Goal: Task Accomplishment & Management: Complete application form

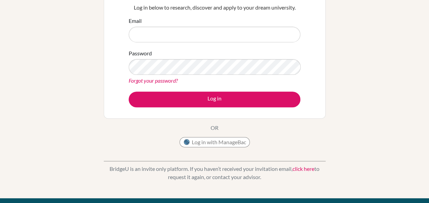
scroll to position [73, 0]
click at [227, 139] on button "Log in with ManageBac" at bounding box center [214, 142] width 70 height 10
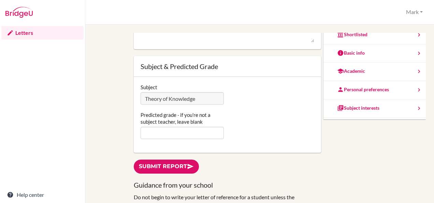
scroll to position [117, 0]
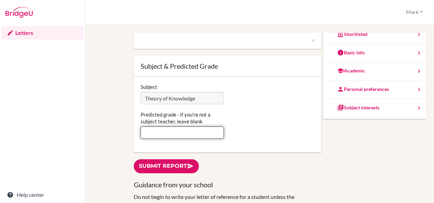
click at [171, 132] on input "Predicted grade - if you're not a subject teacher, leave blank" at bounding box center [182, 132] width 83 height 12
type input "B"
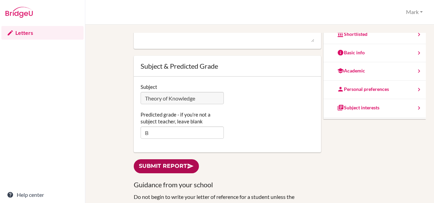
click at [171, 165] on link "Submit report" at bounding box center [166, 166] width 65 height 14
